Goal: Use online tool/utility: Utilize a website feature to perform a specific function

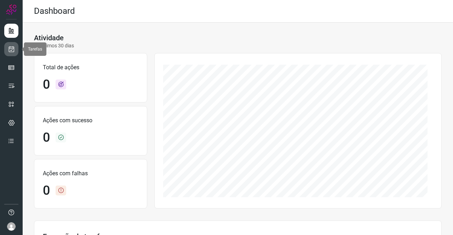
click at [11, 50] on icon at bounding box center [11, 49] width 7 height 7
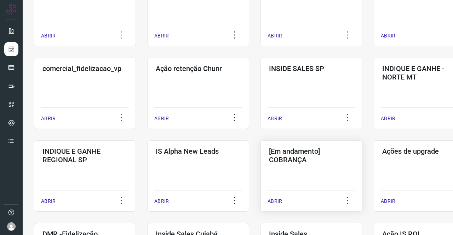
click at [328, 165] on div "[Em andamento] COBRANÇA ABRIR" at bounding box center [311, 175] width 102 height 71
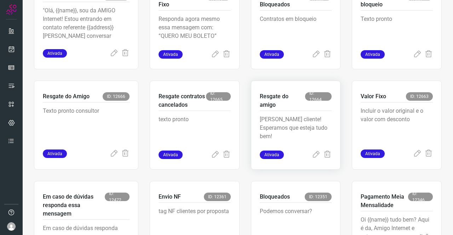
scroll to position [276, 0]
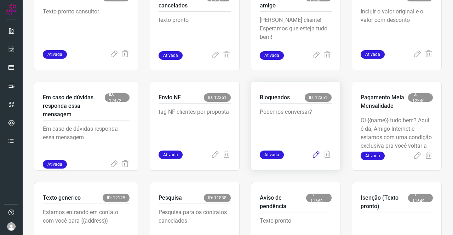
click at [312, 155] on icon at bounding box center [316, 155] width 8 height 8
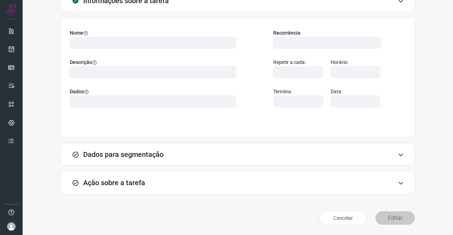
scroll to position [41, 0]
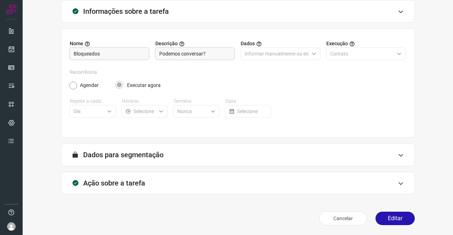
click at [109, 180] on h3 "Ação sobre a tarefa" at bounding box center [114, 183] width 62 height 8
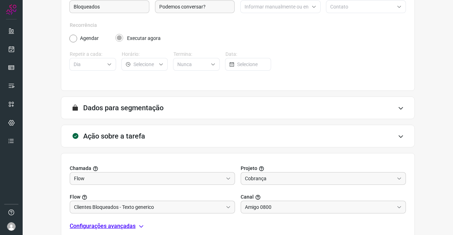
scroll to position [147, 0]
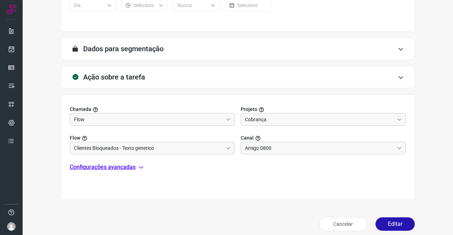
click at [120, 169] on p "Configurações avançadas" at bounding box center [103, 167] width 66 height 8
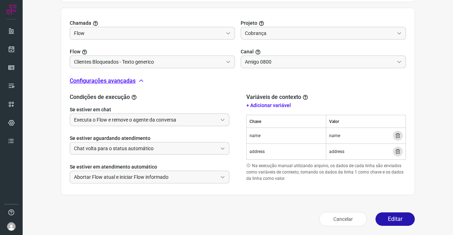
scroll to position [233, 0]
click at [394, 213] on button "Editar" at bounding box center [394, 218] width 39 height 13
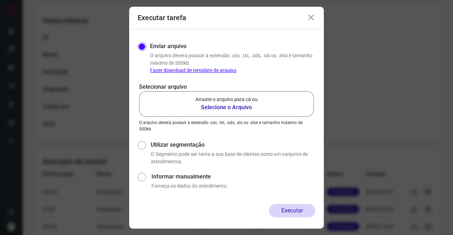
click at [205, 104] on b "Selecione o Arquivo" at bounding box center [226, 107] width 62 height 8
click at [0, 0] on input "Arraste o arquivo para cá ou Selecione o Arquivo" at bounding box center [0, 0] width 0 height 0
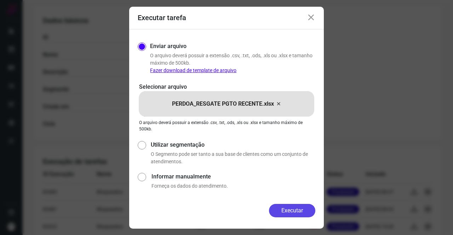
click at [283, 208] on button "Executar" at bounding box center [292, 210] width 46 height 13
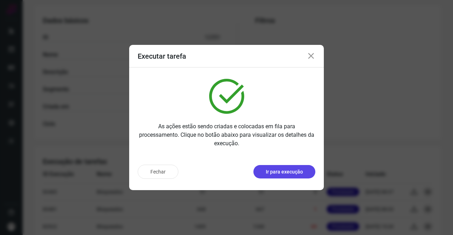
click at [289, 178] on button "Ir para execução" at bounding box center [284, 171] width 62 height 13
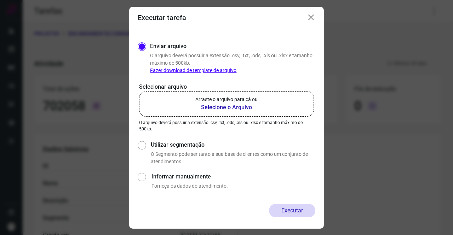
click at [238, 99] on p "Arraste o arquivo para cá ou" at bounding box center [226, 99] width 62 height 7
click at [0, 0] on input "Arraste o arquivo para cá ou Selecione o Arquivo" at bounding box center [0, 0] width 0 height 0
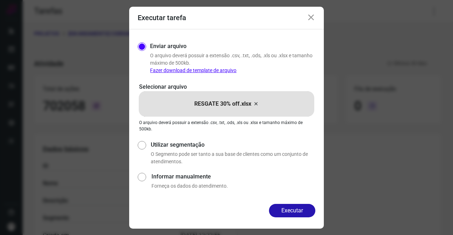
click at [283, 206] on button "Executar" at bounding box center [292, 210] width 46 height 13
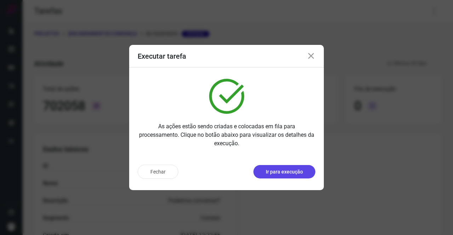
click at [305, 173] on button "Ir para execução" at bounding box center [284, 171] width 62 height 13
